Goal: Task Accomplishment & Management: Manage account settings

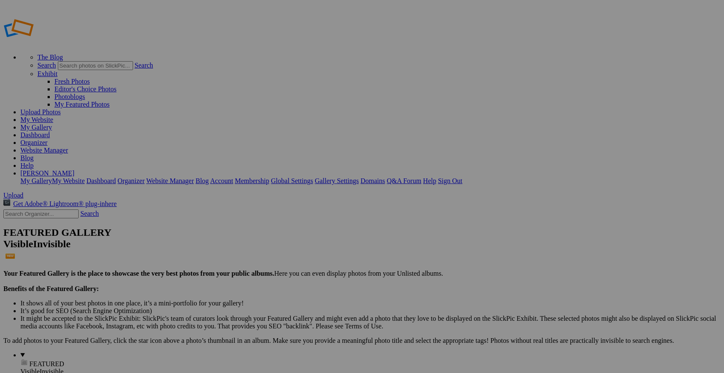
type input "NBW BSOC @ IKE"
click at [290, 215] on span "Select album..." at bounding box center [270, 218] width 40 height 7
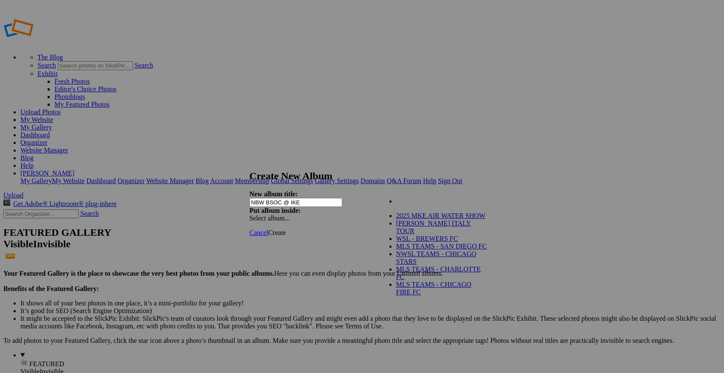
click at [407, 197] on div "My Albums 2025 MKE AIR WATER SHOW JOE BRADY ITALY TOUR WSL - BREWERS FC MLS TEA…" at bounding box center [427, 197] width 97 height 12
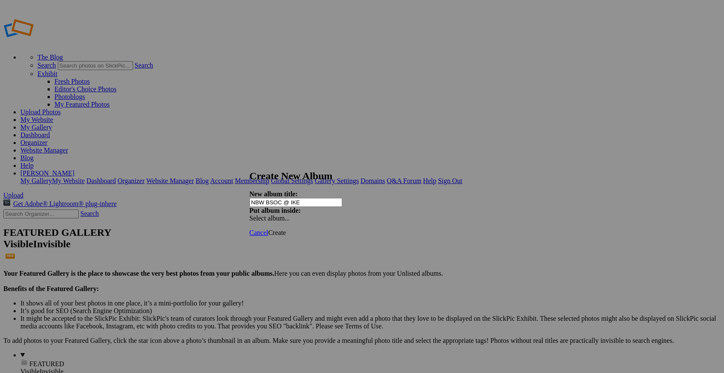
click at [286, 229] on span "Create" at bounding box center [277, 232] width 18 height 7
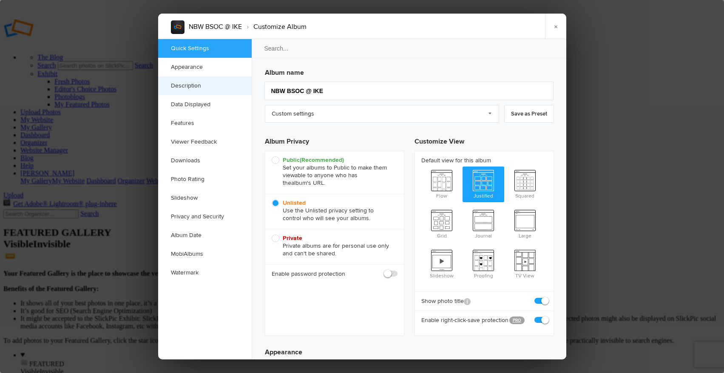
click at [190, 83] on link "Description" at bounding box center [205, 86] width 94 height 19
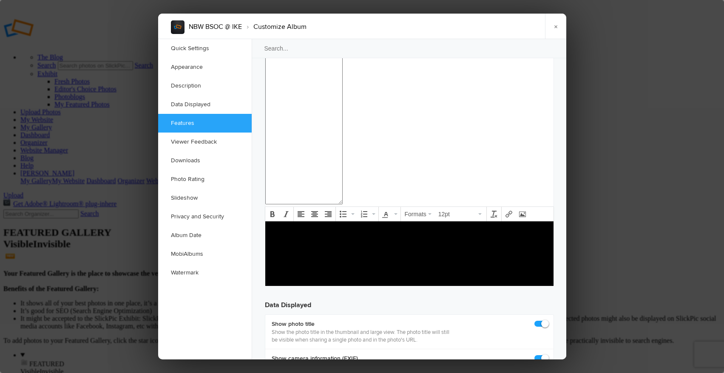
scroll to position [947, 0]
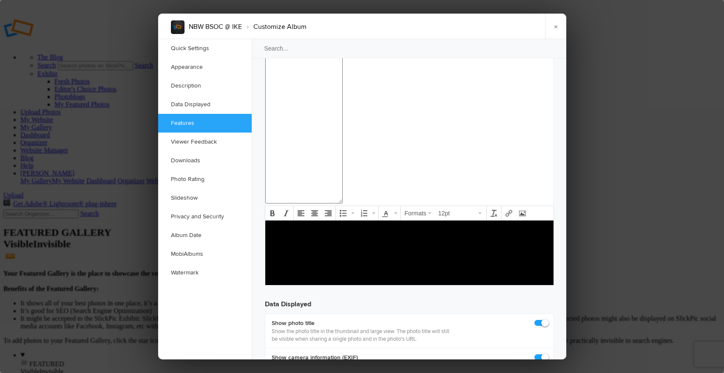
checkbox input "false"
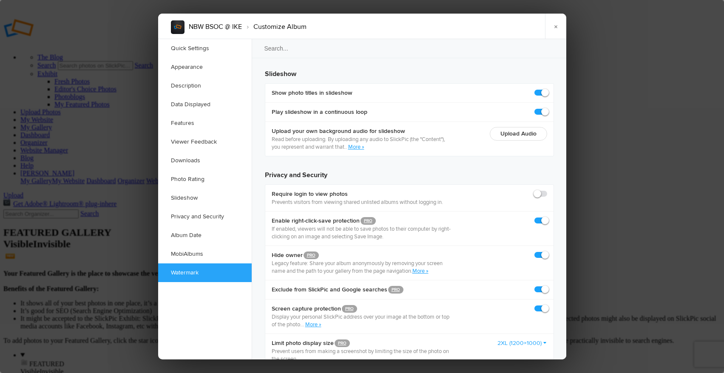
scroll to position [2005, 0]
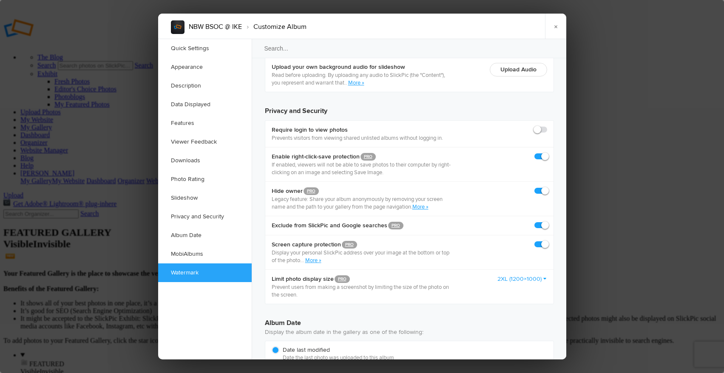
checkbox input "true"
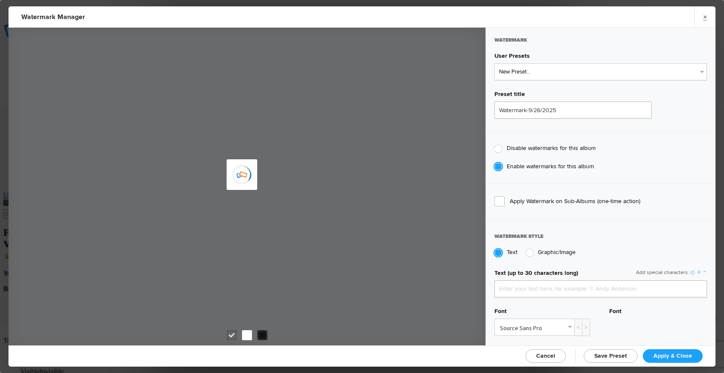
type input "usawiresports"
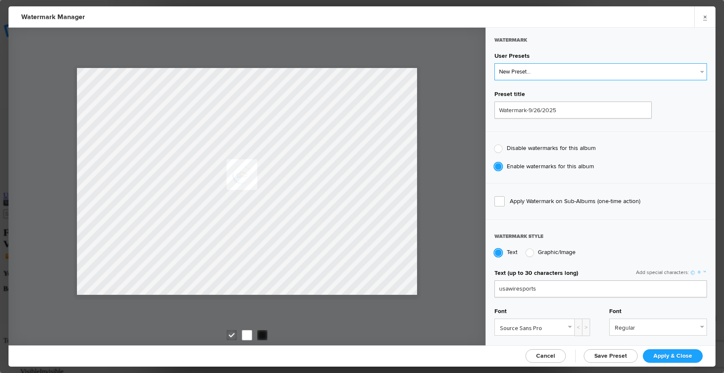
click at [546, 70] on select "New Preset... Len CederholmWatermark-7/11/2025" at bounding box center [601, 71] width 213 height 17
select select "1: Object"
click at [495, 63] on select "New Preset... Len CederholmWatermark-7/11/2025" at bounding box center [601, 71] width 213 height 17
type input "Len CederholmWatermark-7/11/2025"
type input "©2025 USAWireSports"
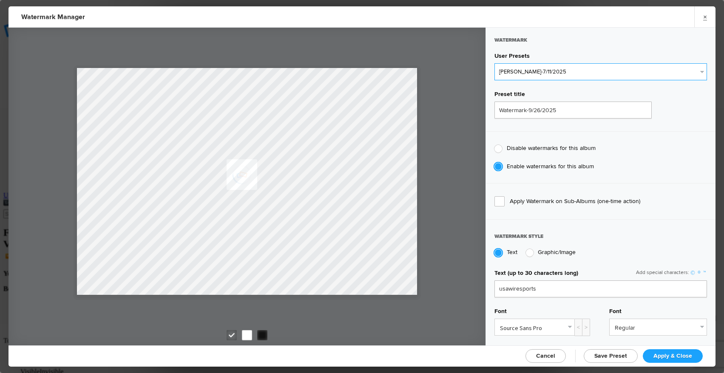
type input "62"
radio input "true"
type input "10"
type input "12"
radio input "false"
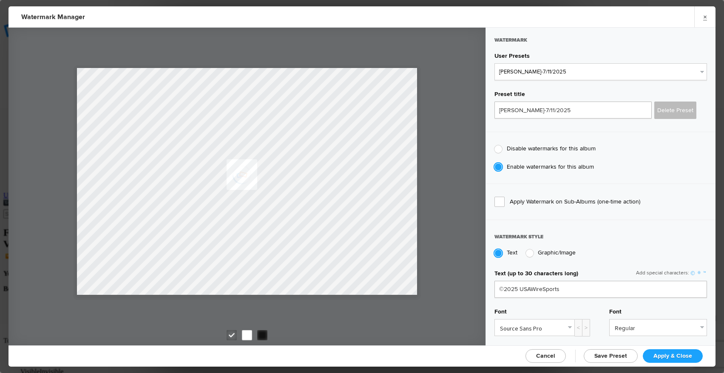
click at [549, 355] on span "Cancel" at bounding box center [545, 356] width 19 height 7
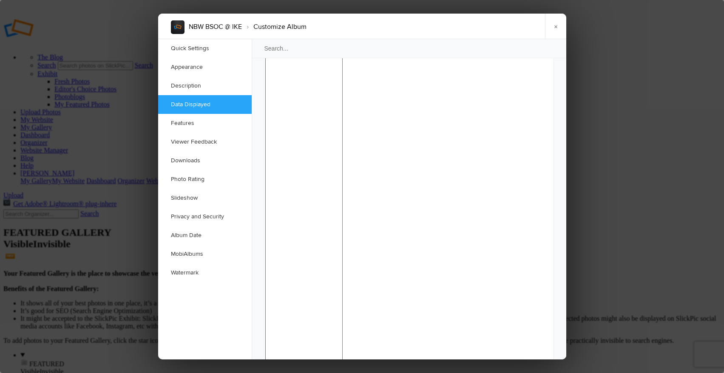
scroll to position [763, 0]
checkbox input "false"
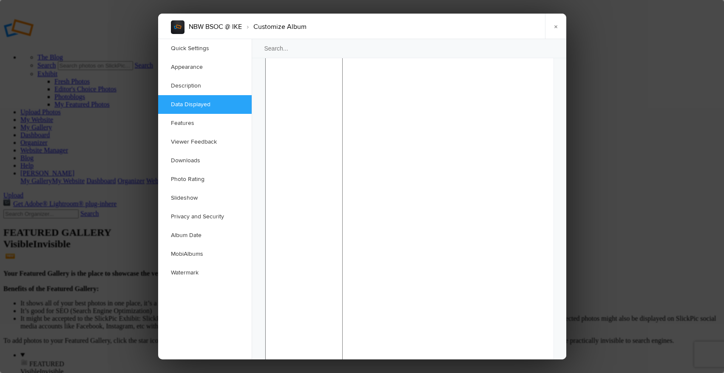
checkbox input "false"
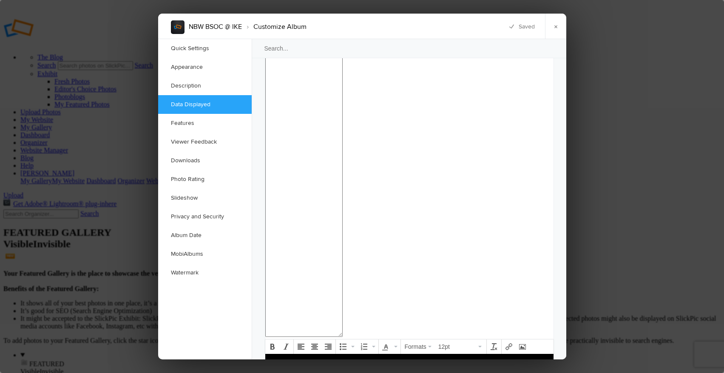
scroll to position [829, 0]
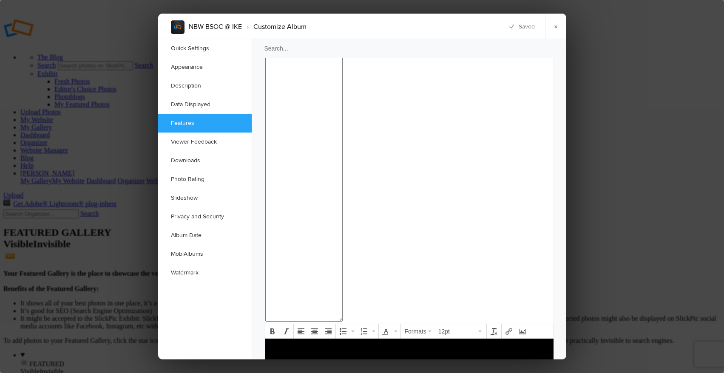
checkbox input "false"
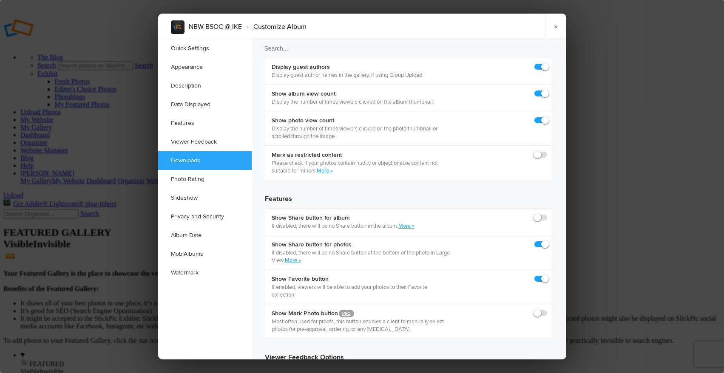
scroll to position [1307, 0]
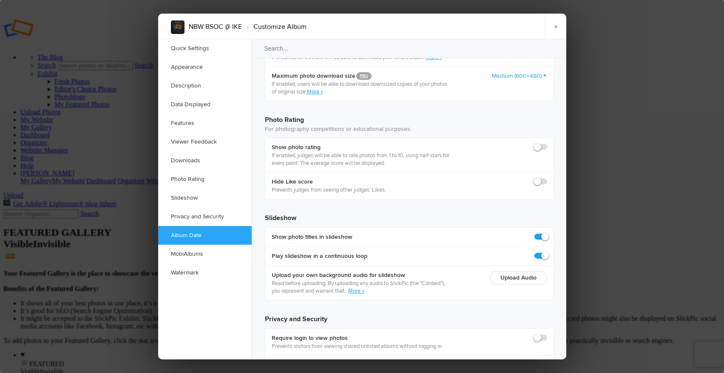
scroll to position [2005, 0]
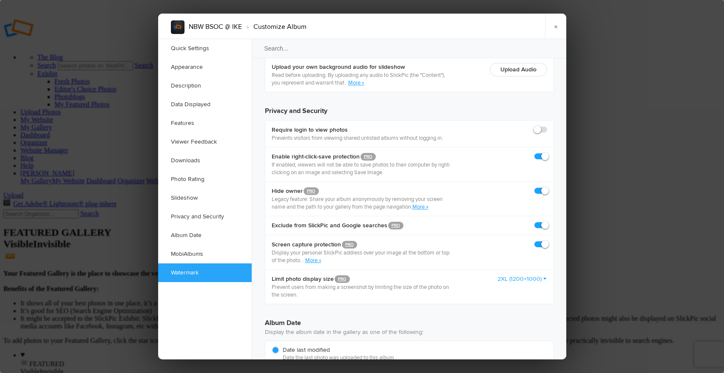
checkbox input "false"
click at [556, 26] on link "×" at bounding box center [555, 27] width 21 height 26
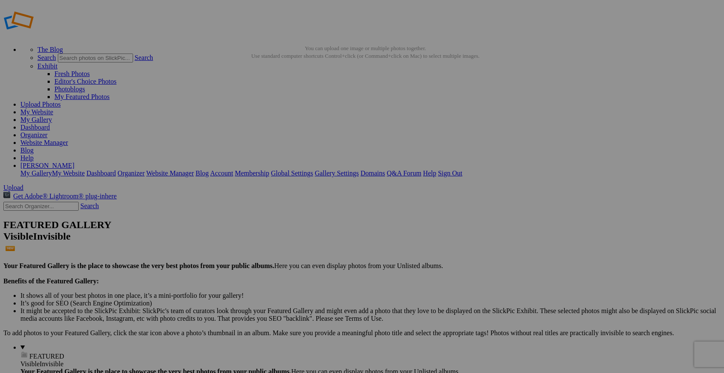
click at [293, 225] on span "Close" at bounding box center [284, 227] width 15 height 7
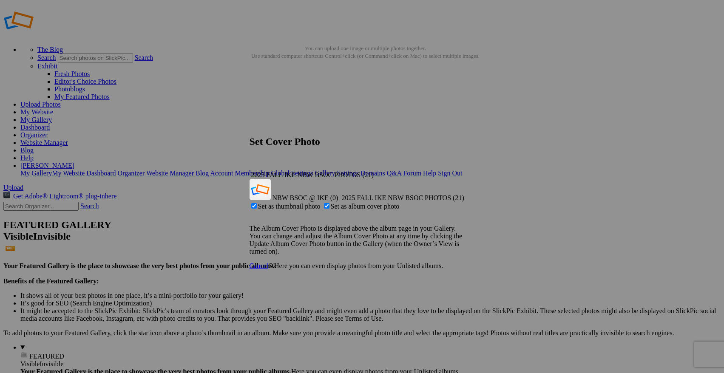
click at [277, 262] on span "Ok" at bounding box center [272, 265] width 9 height 7
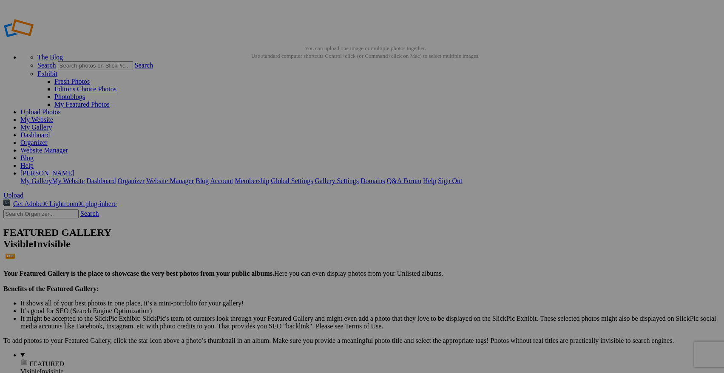
click at [48, 139] on link "Organizer" at bounding box center [33, 142] width 27 height 7
click at [293, 232] on span "Close" at bounding box center [284, 234] width 15 height 7
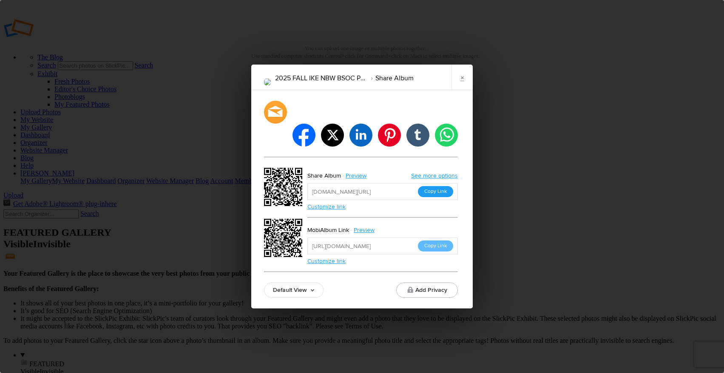
click at [436, 186] on button "Copy Link" at bounding box center [435, 191] width 35 height 11
click at [464, 88] on link "×" at bounding box center [462, 78] width 21 height 26
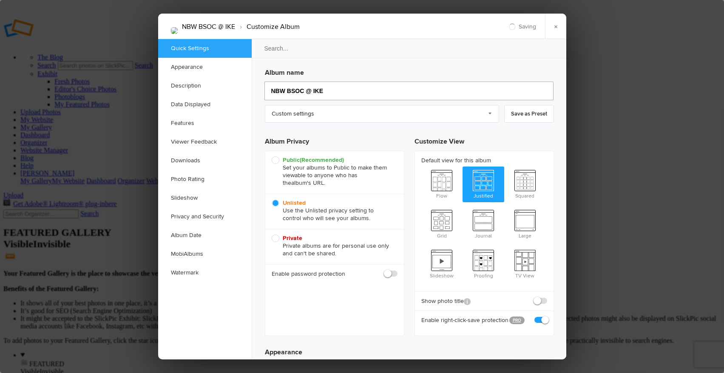
click at [324, 91] on input "NBW BSOC @ IKE" at bounding box center [409, 91] width 289 height 19
type input "NBW BSOC"
type input "NBW BSOC Fall 2"
type input "NBW BSOC Fall"
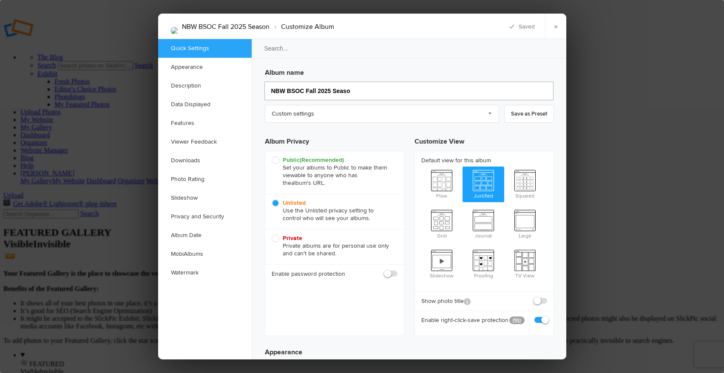
type input "NBW BSOC Fall 2025 Season"
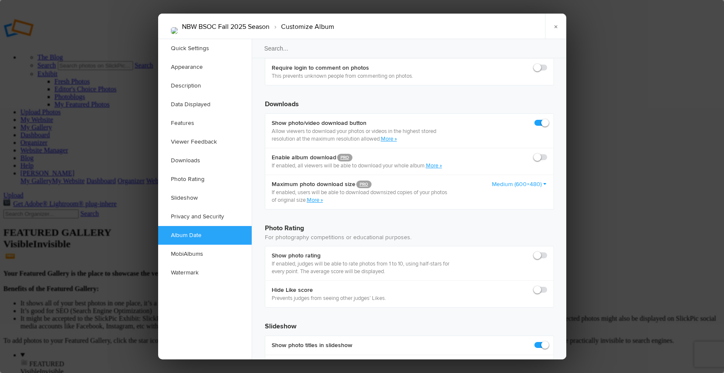
scroll to position [2005, 0]
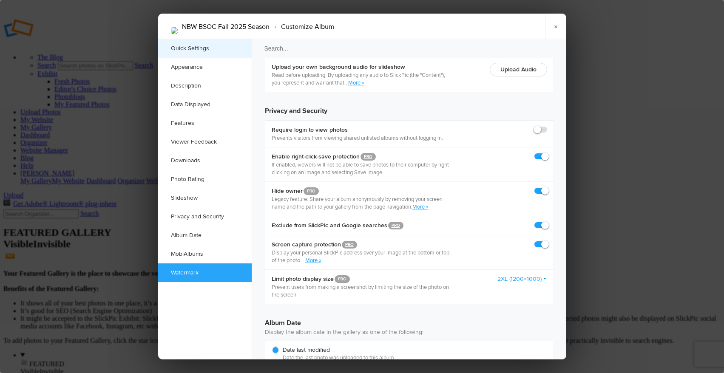
type input "NBW BSOC Fall 2025 Season"
click at [190, 49] on link "Quick Settings" at bounding box center [205, 48] width 94 height 19
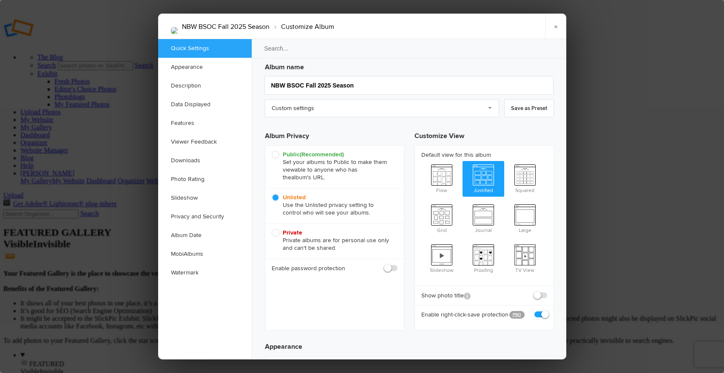
scroll to position [6, 0]
click at [554, 27] on link "×" at bounding box center [555, 27] width 21 height 26
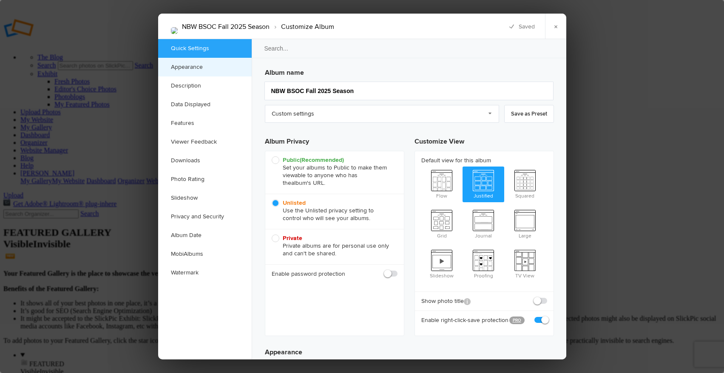
click at [194, 71] on link "Appearance" at bounding box center [205, 67] width 94 height 19
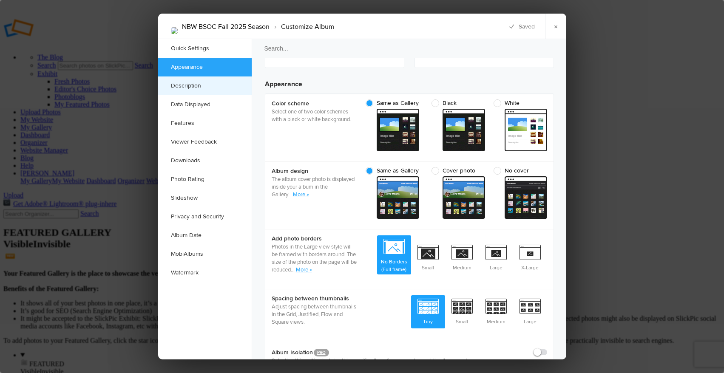
scroll to position [271, 0]
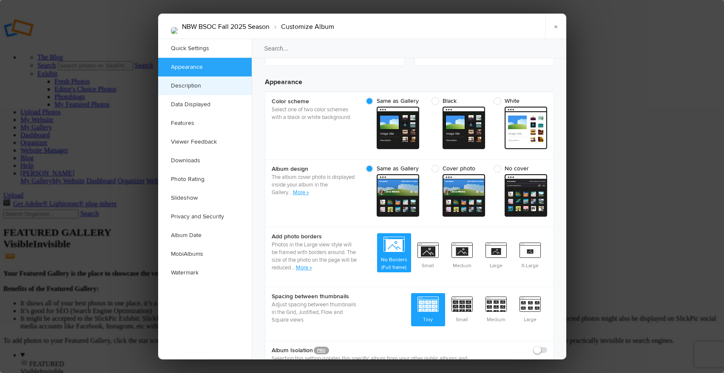
click at [192, 85] on link "Description" at bounding box center [205, 86] width 94 height 19
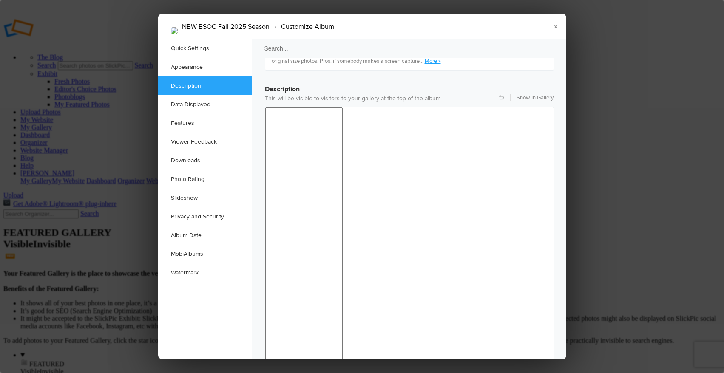
scroll to position [661, 0]
click at [200, 105] on link "Data Displayed" at bounding box center [205, 104] width 94 height 19
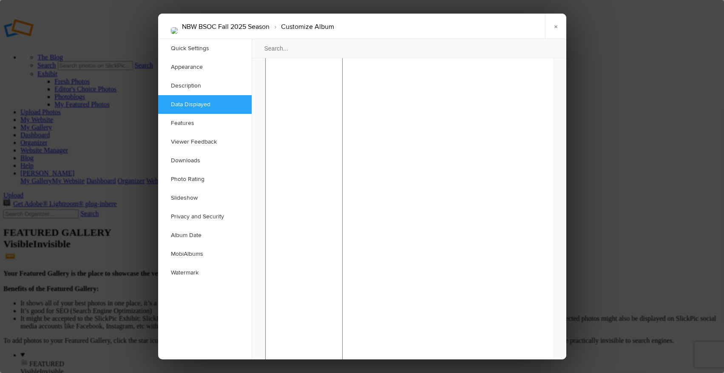
scroll to position [778, 0]
click at [195, 160] on link "Downloads" at bounding box center [205, 160] width 94 height 19
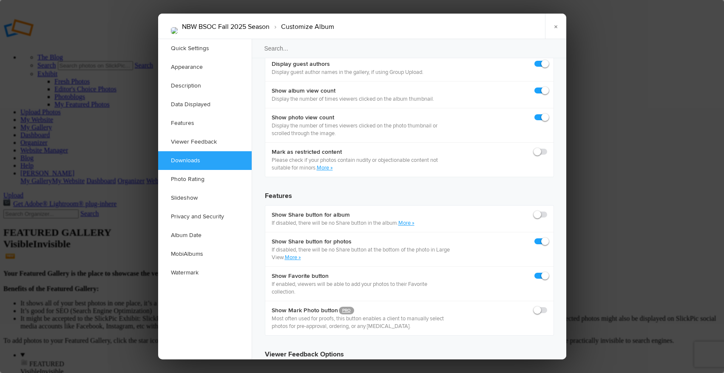
scroll to position [1319, 0]
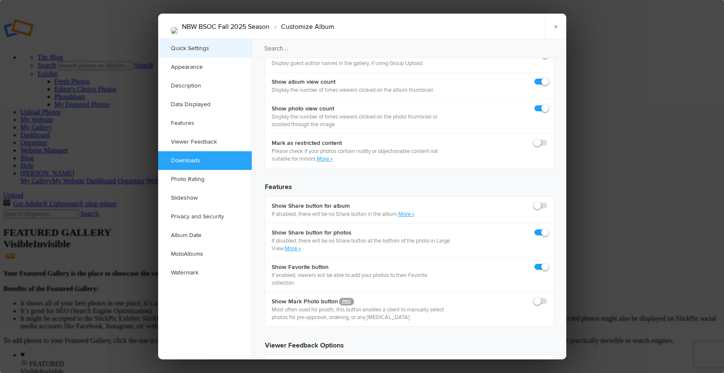
click at [197, 46] on link "Quick Settings" at bounding box center [205, 48] width 94 height 19
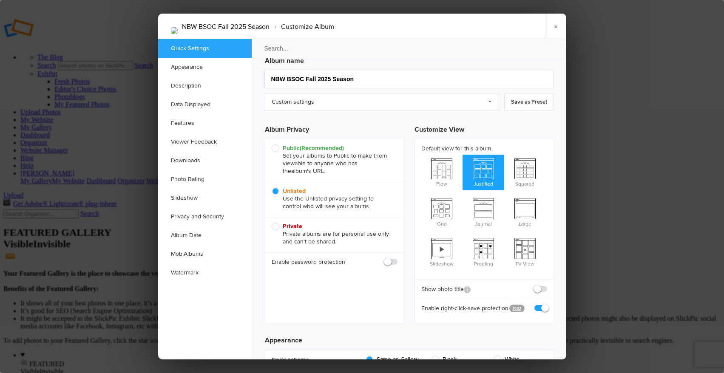
scroll to position [6, 0]
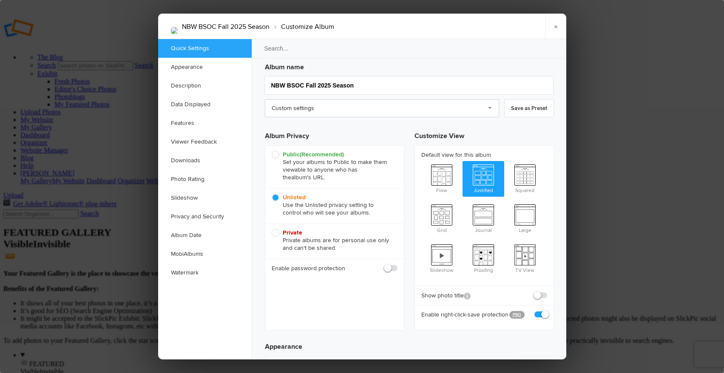
click at [410, 105] on link "Custom settings" at bounding box center [382, 109] width 234 height 18
click at [279, 152] on span "Public (Recommended) Set your albums to Public to make them viewable to anyone …" at bounding box center [333, 166] width 122 height 31
click at [272, 151] on input "Public (Recommended) Set your albums to Public to make them viewable to anyone …" at bounding box center [271, 151] width 0 height 0
radio input "true"
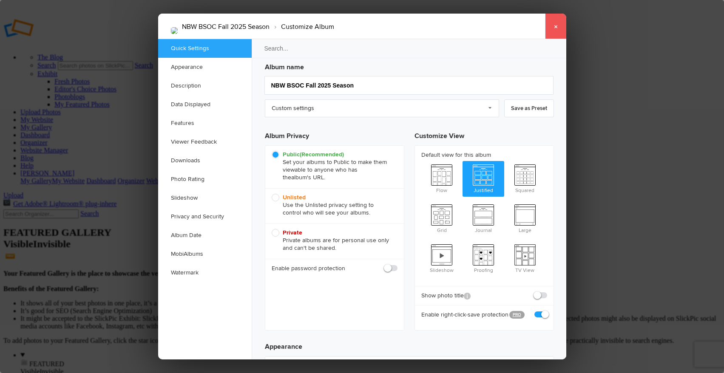
click at [558, 24] on link "×" at bounding box center [555, 27] width 21 height 26
